Goal: Find specific page/section: Find specific page/section

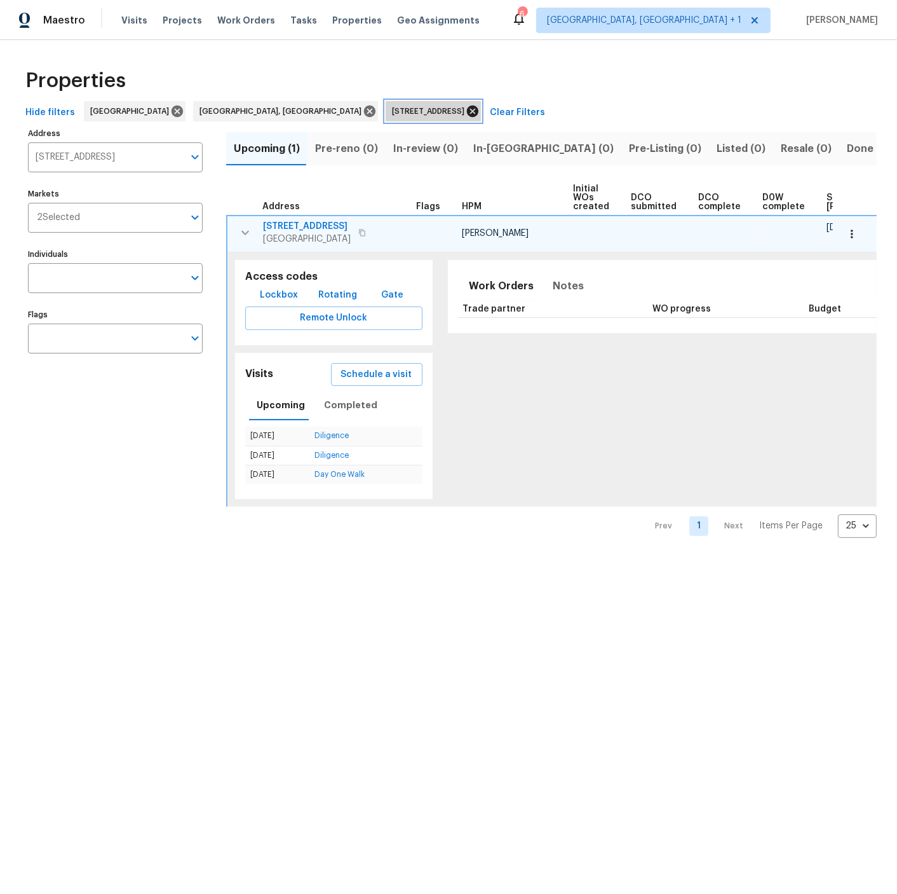
click at [466, 111] on icon at bounding box center [473, 111] width 14 height 14
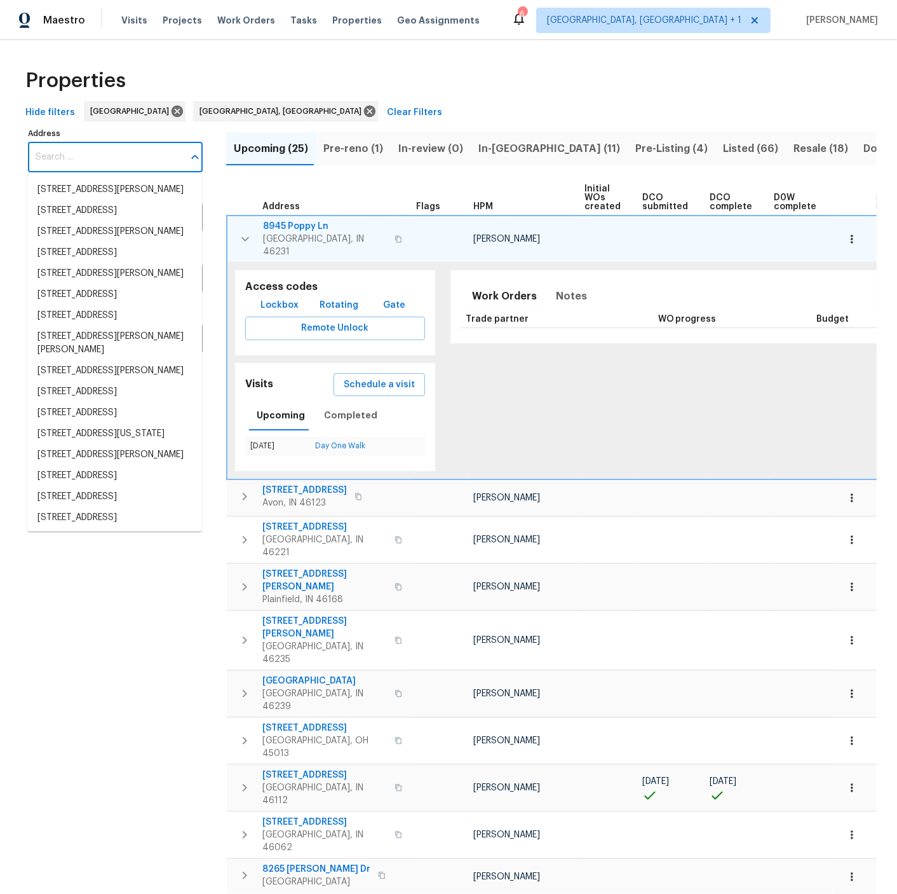
click at [85, 158] on input "Address" at bounding box center [106, 157] width 156 height 30
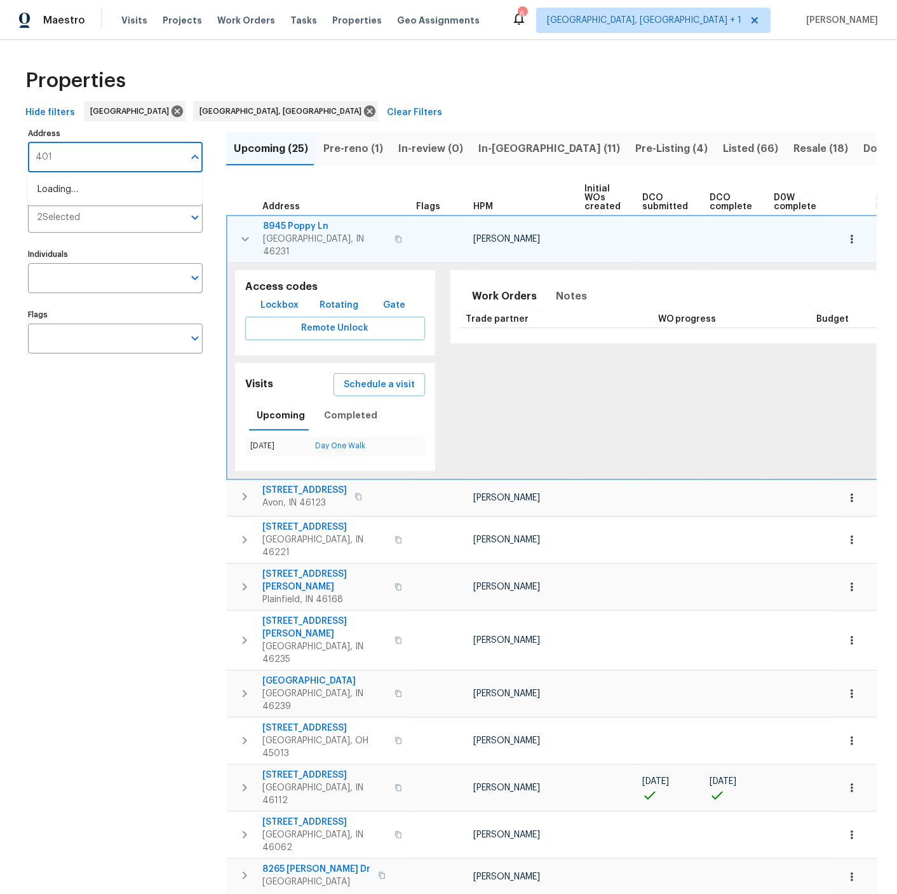
type input "4013"
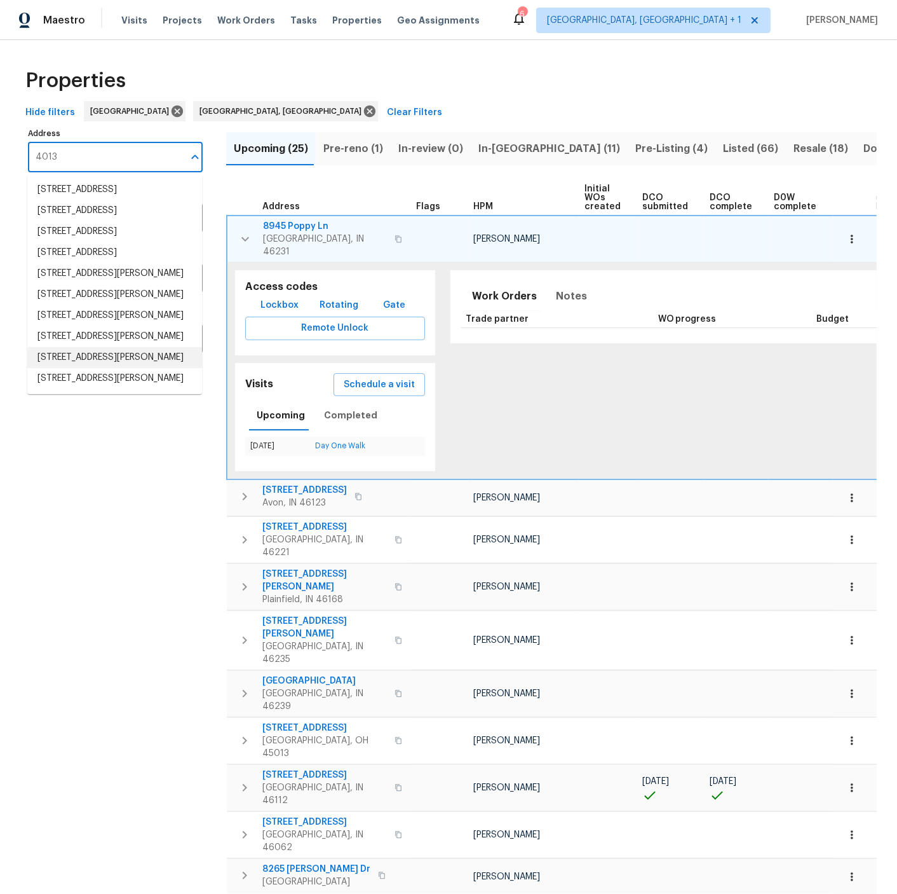
click at [74, 368] on li "4013 N Graham Ave Indianapolis IN 46226" at bounding box center [114, 357] width 175 height 21
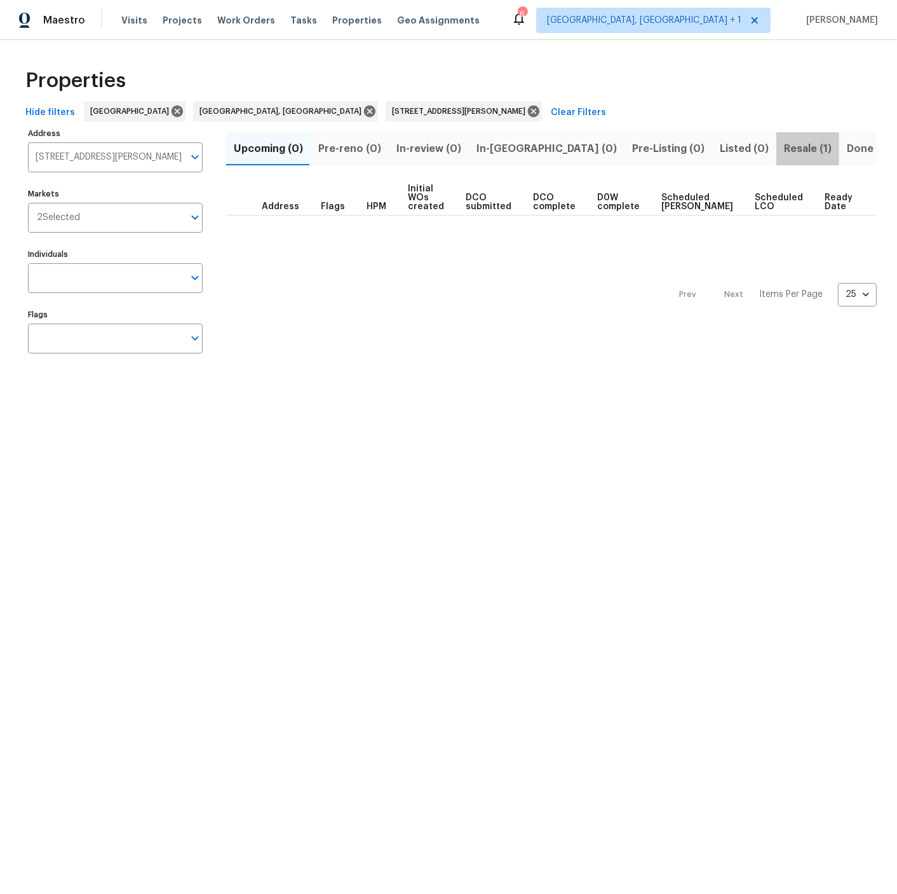
click at [784, 149] on span "Resale (1)" at bounding box center [808, 149] width 48 height 18
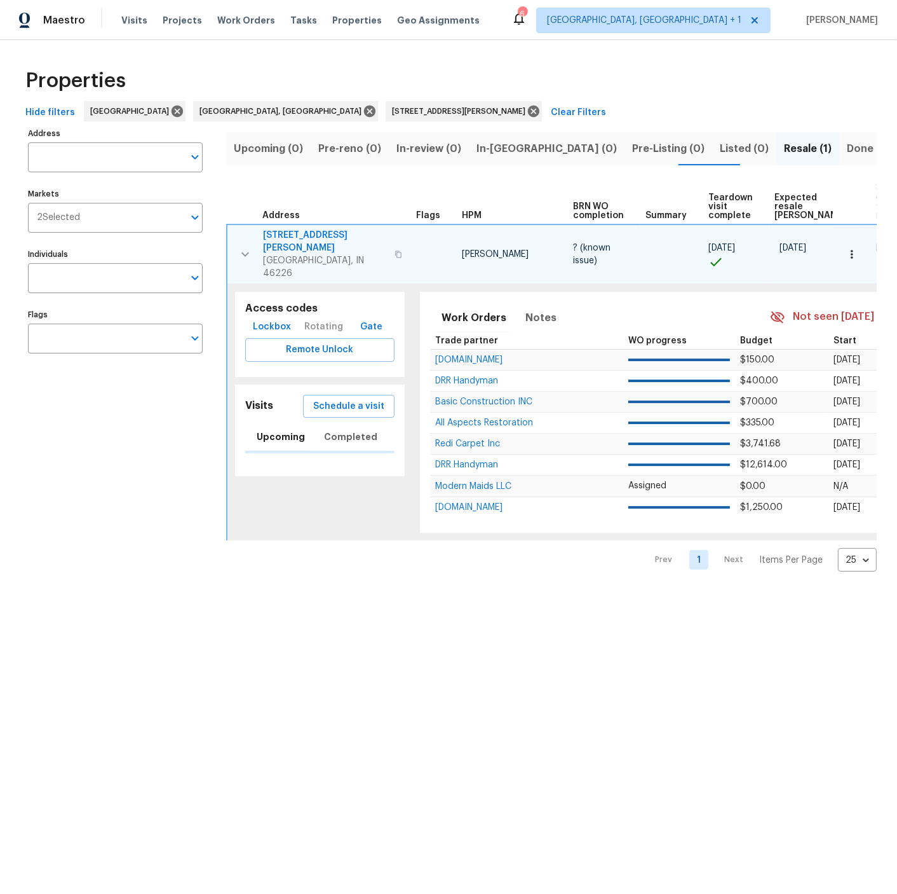
type input "4013 N Graham Ave Indianapolis IN 46226"
click at [305, 231] on span "4013 N Graham Ave" at bounding box center [325, 241] width 124 height 25
click at [853, 250] on icon "button" at bounding box center [852, 254] width 2 height 8
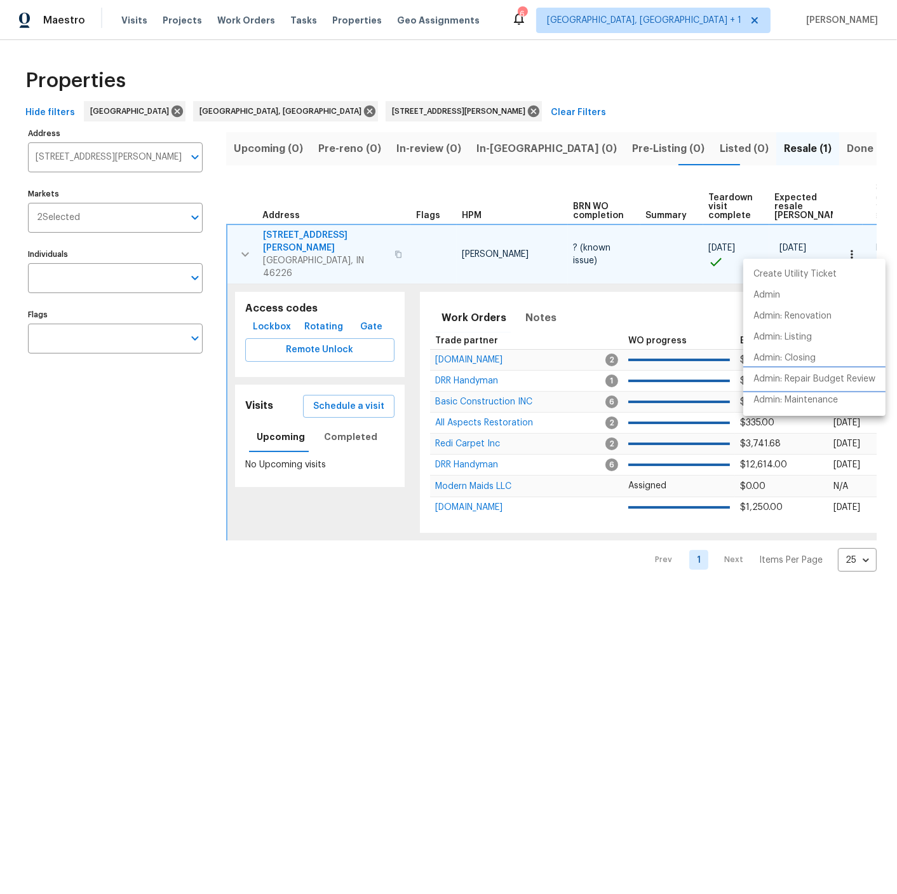
click at [807, 379] on p "Admin: Repair Budget Review" at bounding box center [815, 378] width 122 height 13
click at [409, 110] on div at bounding box center [448, 447] width 897 height 894
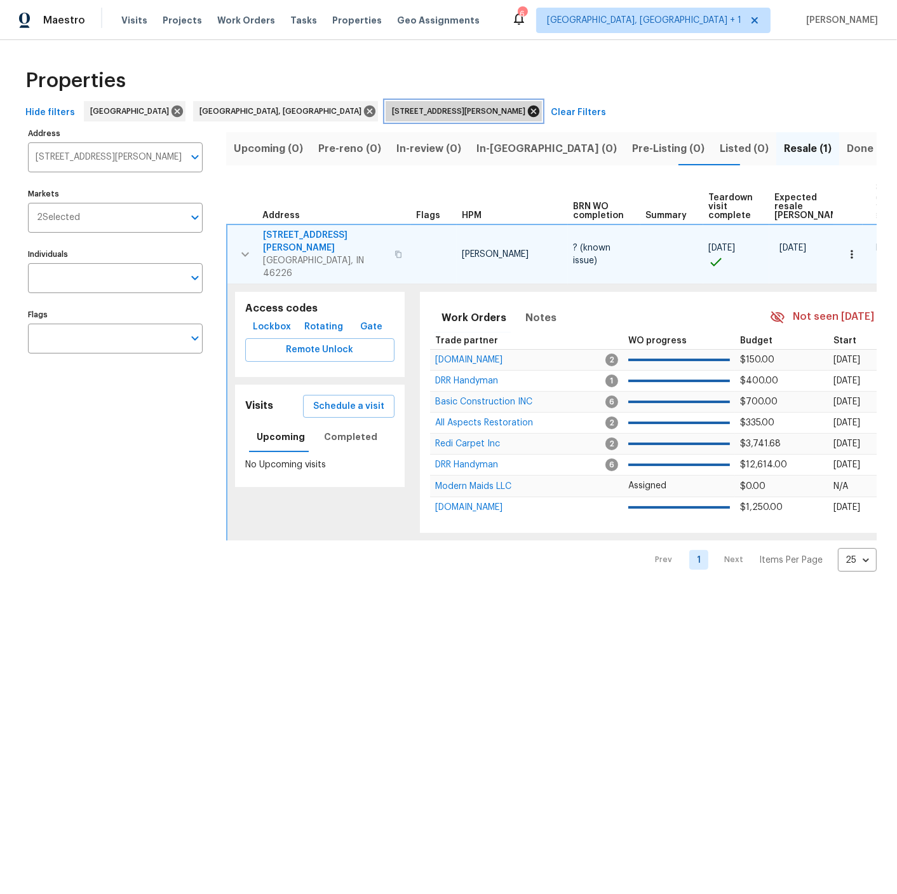
click at [528, 111] on icon at bounding box center [533, 110] width 11 height 11
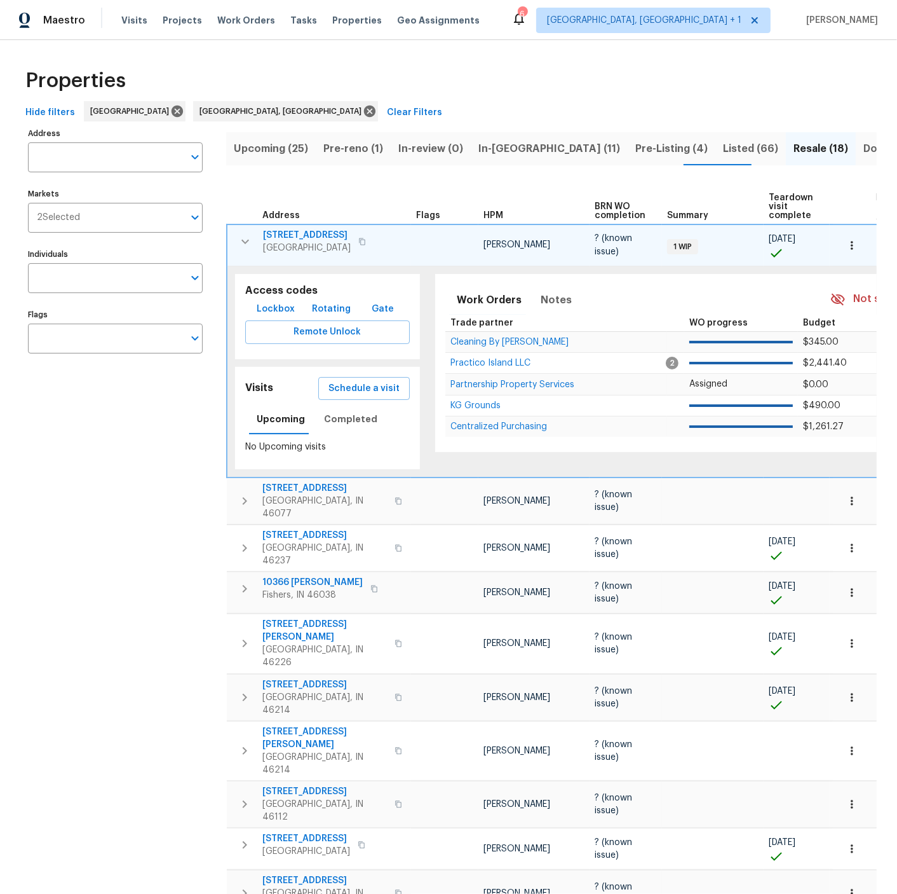
click at [262, 149] on span "Upcoming (25)" at bounding box center [271, 149] width 74 height 18
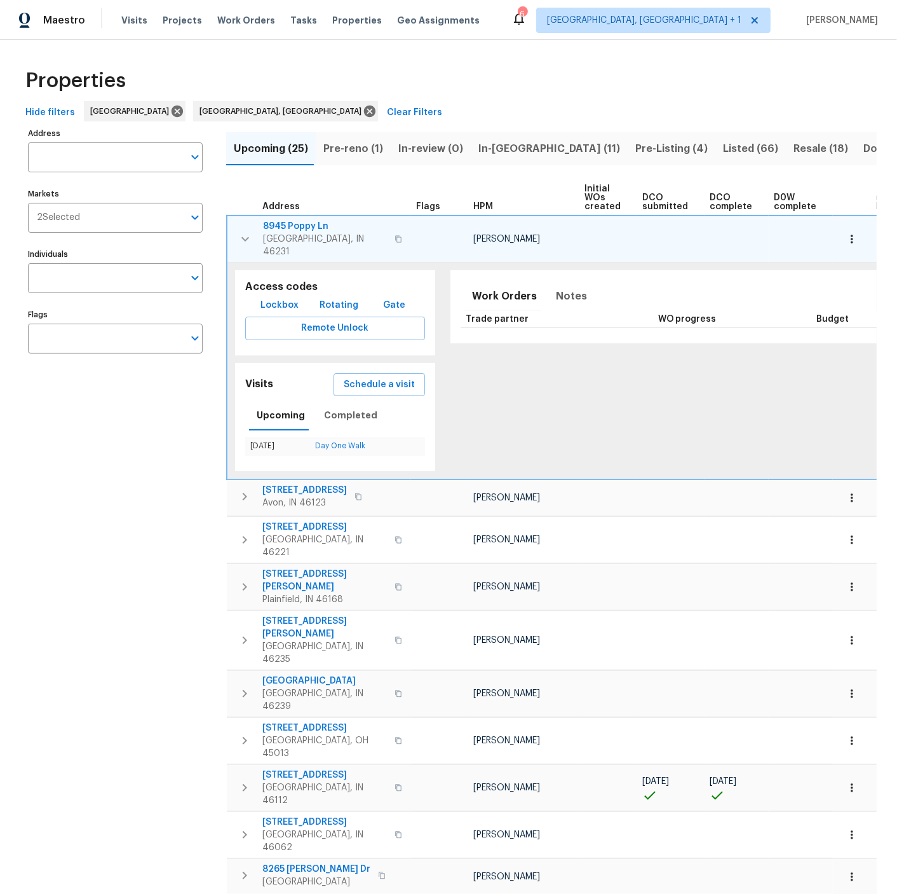
click at [245, 231] on icon "button" at bounding box center [245, 238] width 15 height 15
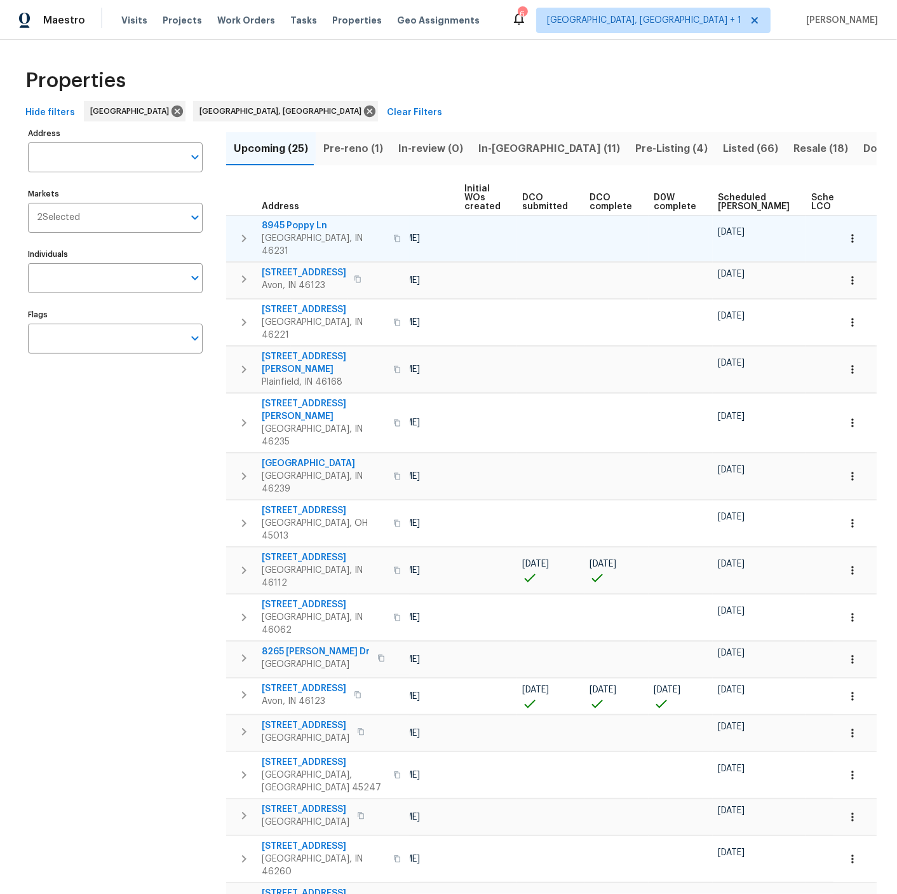
scroll to position [0, 170]
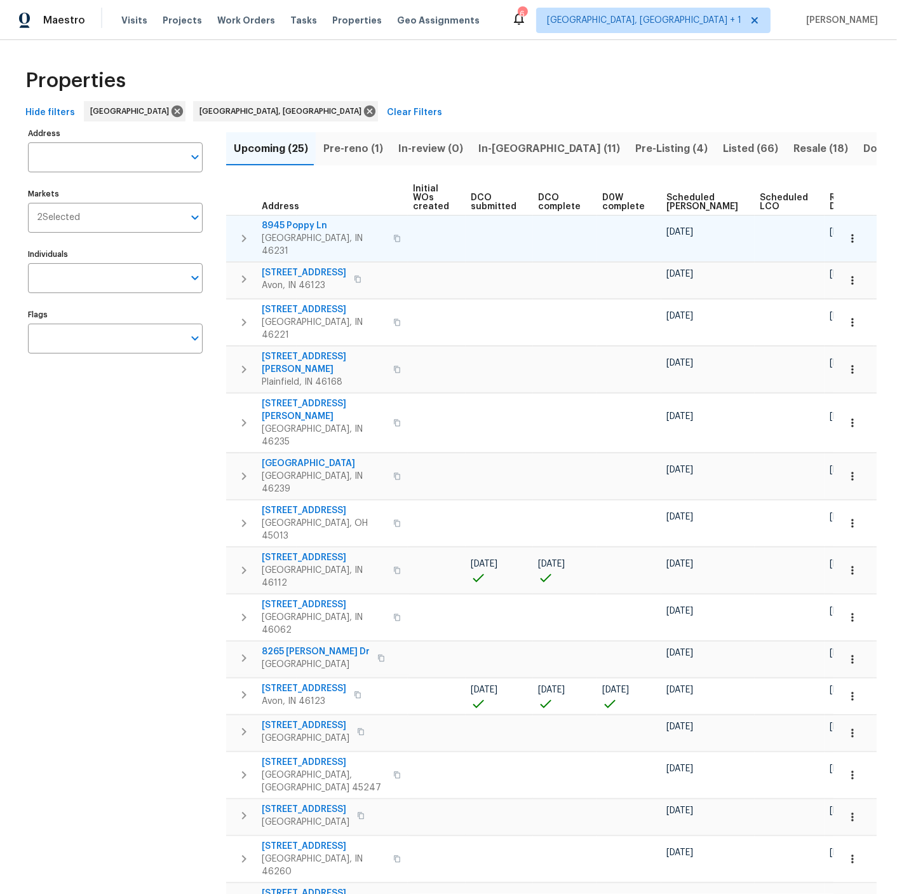
click at [830, 201] on span "Ready Date" at bounding box center [844, 202] width 28 height 18
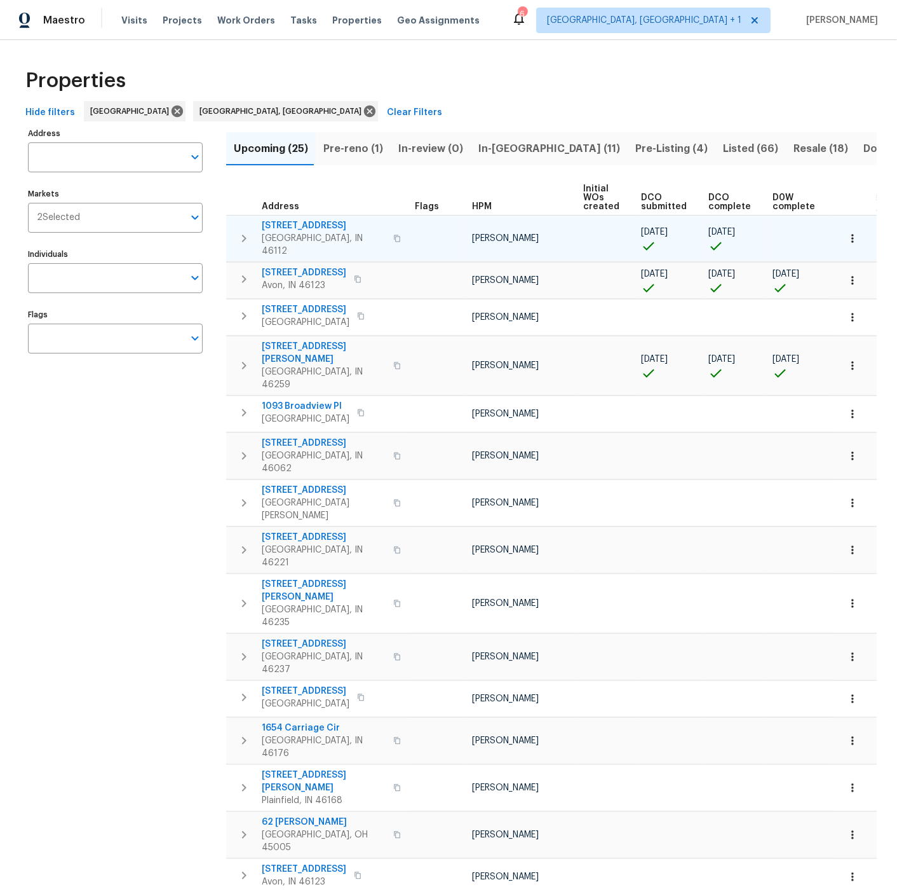
click at [854, 232] on icon "button" at bounding box center [853, 238] width 13 height 13
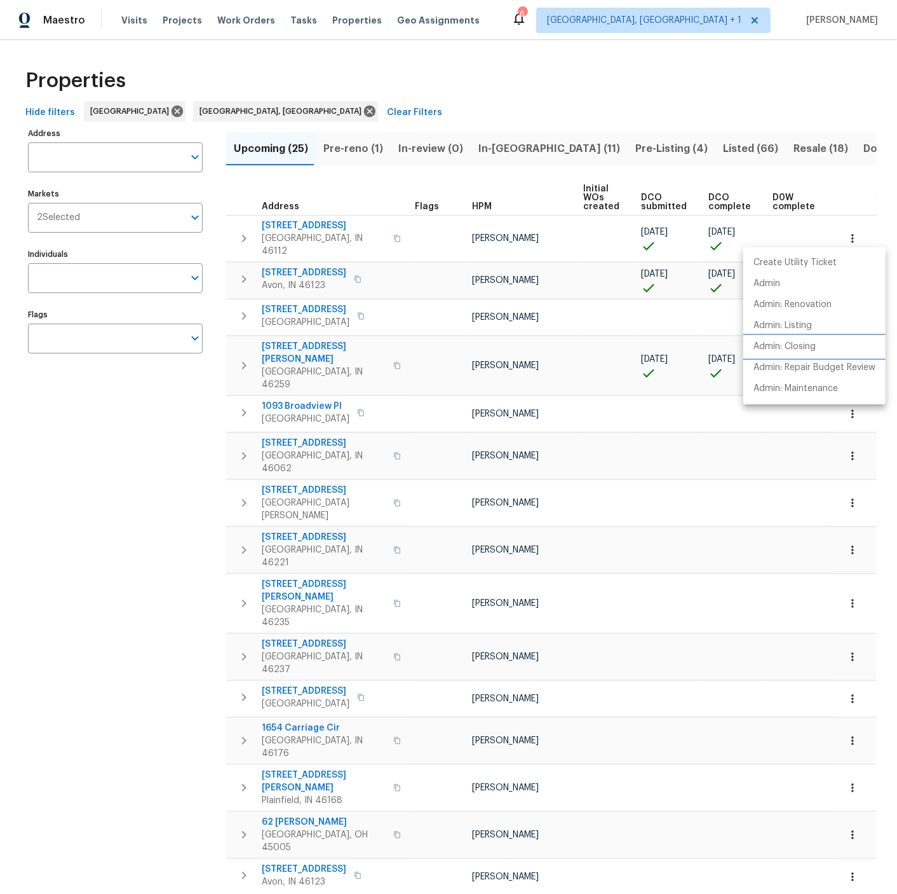
click at [805, 344] on p "Admin: Closing" at bounding box center [785, 346] width 62 height 13
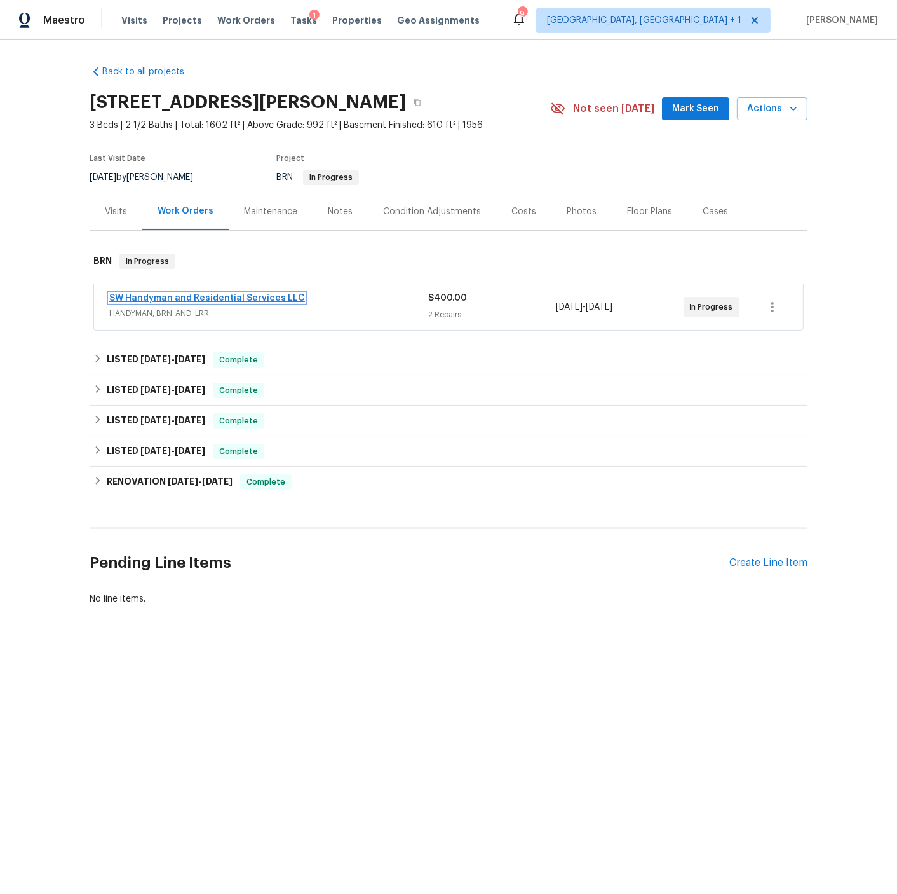
click at [255, 300] on link "SW Handyman and Residential Services LLC" at bounding box center [207, 298] width 196 height 9
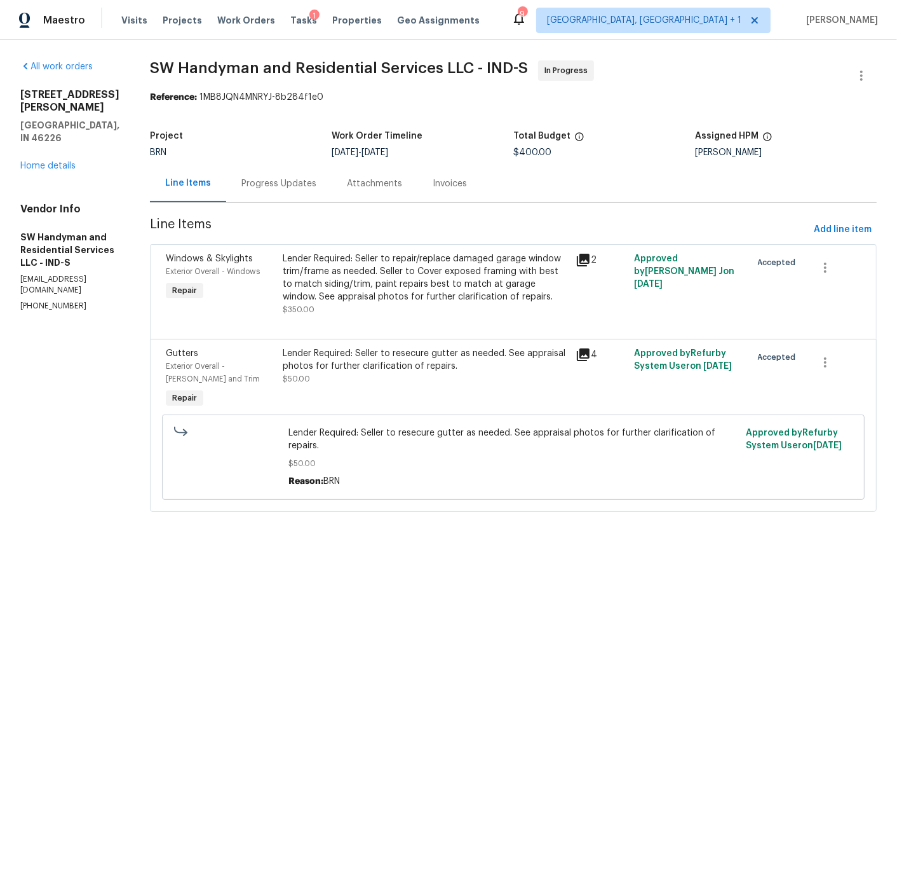
click at [259, 183] on div "Progress Updates" at bounding box center [279, 183] width 75 height 13
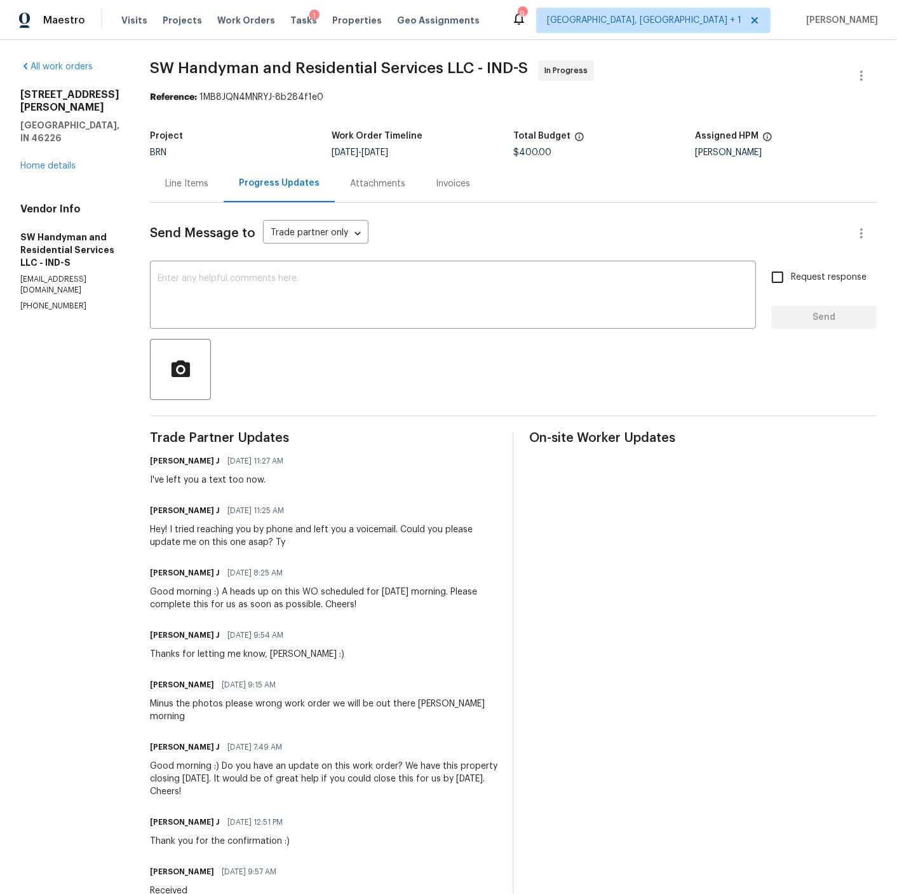
click at [193, 183] on div "Line Items" at bounding box center [186, 183] width 43 height 13
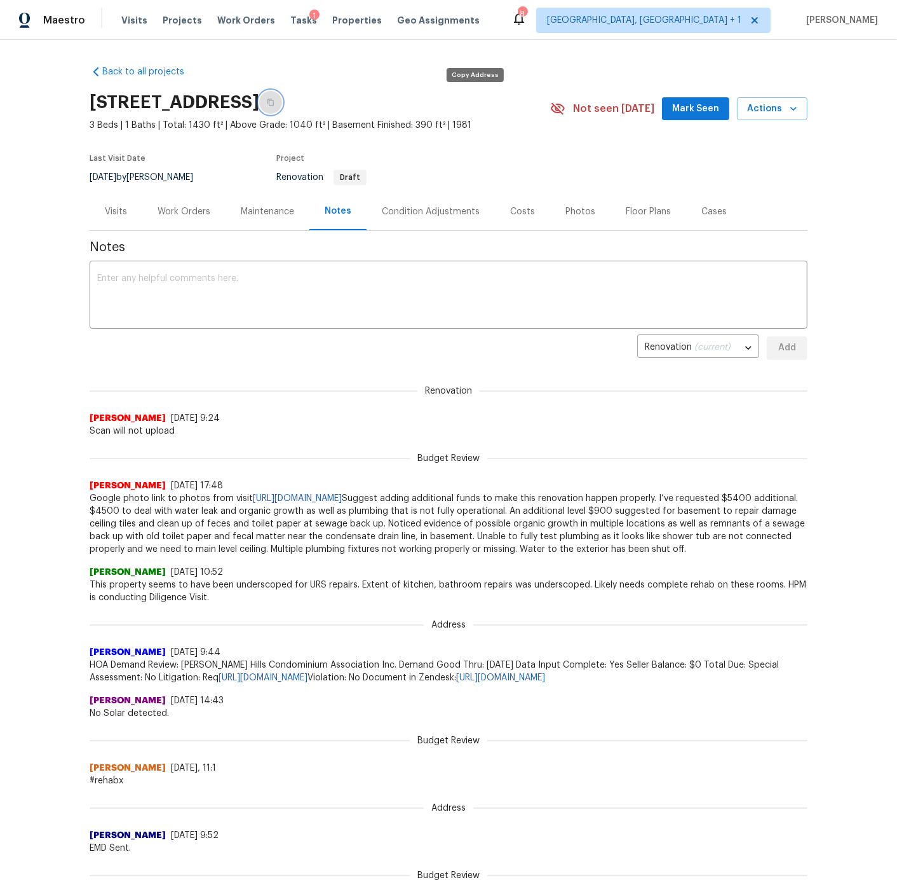
click at [275, 102] on icon "button" at bounding box center [271, 103] width 8 height 8
